Goal: Task Accomplishment & Management: Manage account settings

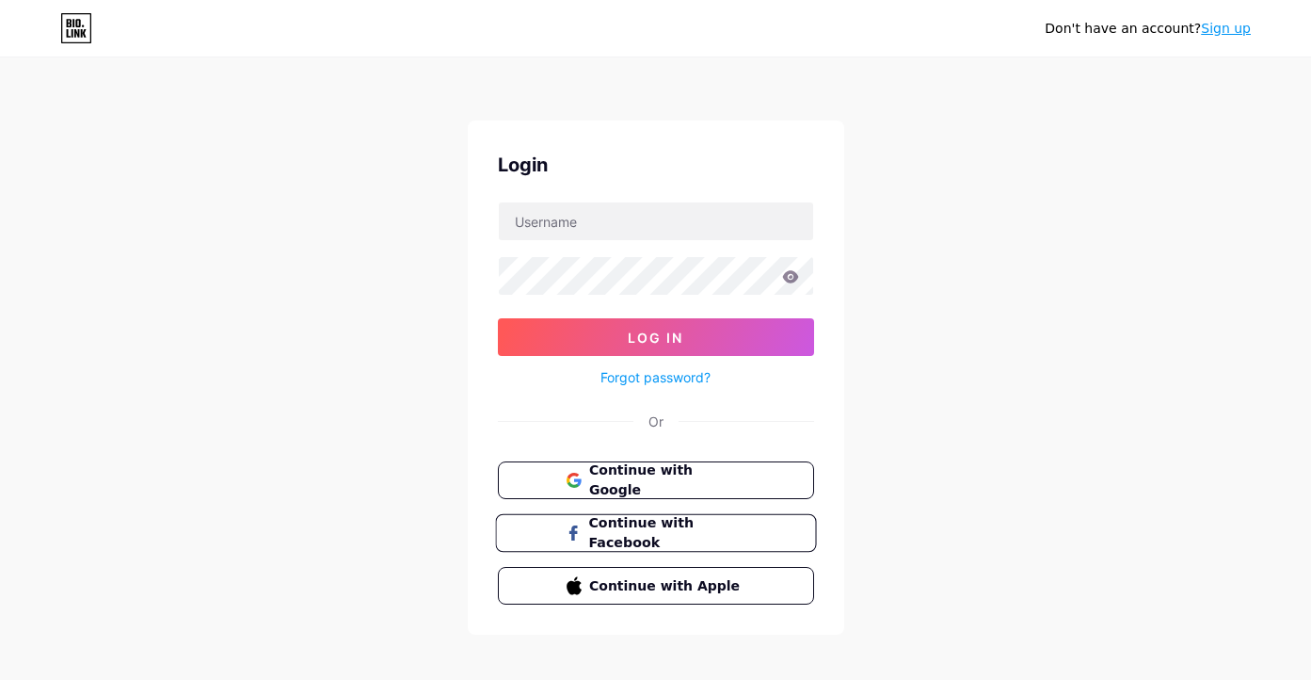
click at [700, 530] on span "Continue with Facebook" at bounding box center [666, 533] width 157 height 40
